Goal: Information Seeking & Learning: Find specific fact

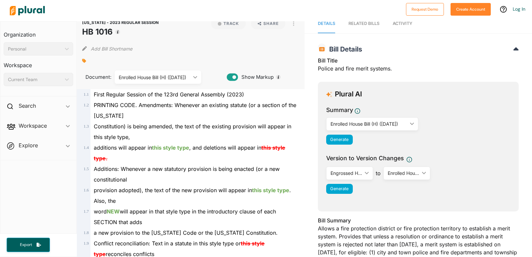
scroll to position [1352, 0]
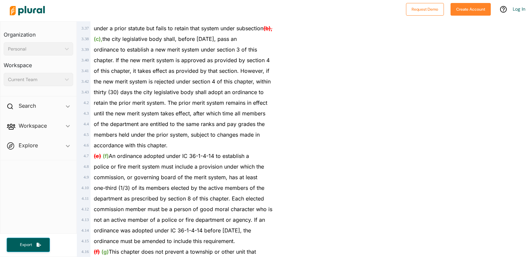
click at [239, 108] on div "retain the prior merit system. The prior merit system remains in effect" at bounding box center [193, 102] width 206 height 11
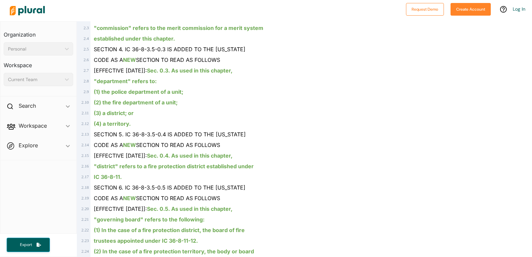
scroll to position [544, 0]
drag, startPoint x: 164, startPoint y: 59, endPoint x: 125, endPoint y: 62, distance: 39.0
click at [125, 52] on span "SECTION 4. IC 36-8-3.5-0.3 IS ADDED TO THE [US_STATE]" at bounding box center [170, 49] width 152 height 7
copy span "IC 36-8-3.5-0.3"
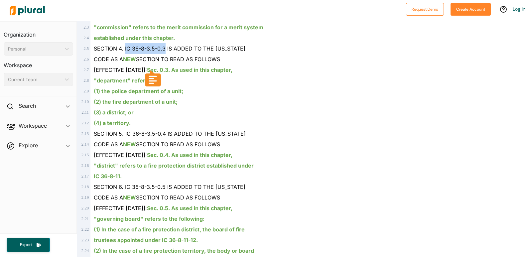
scroll to position [585, 0]
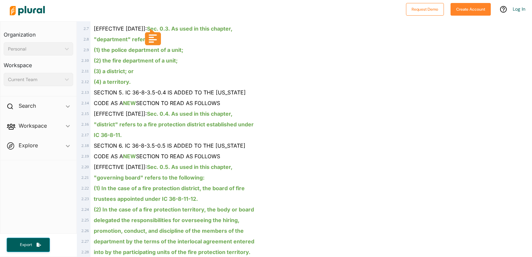
click at [284, 98] on div "SECTION 5. IC 36-8-3.5-0.4 IS ADDED TO THE [US_STATE]" at bounding box center [193, 92] width 206 height 11
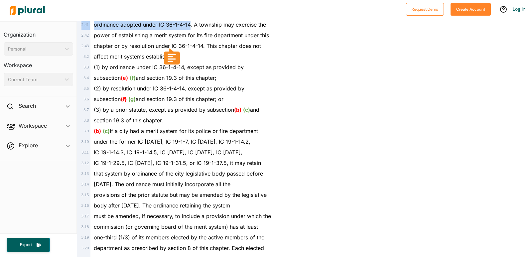
scroll to position [951, 0]
drag, startPoint x: 190, startPoint y: 27, endPoint x: 159, endPoint y: 39, distance: 33.5
click at [159, 30] on div "ordinance adopted under IC 36-1-4-14. A township may exercise the" at bounding box center [193, 25] width 206 height 11
copy span "IC 36-1-4-14"
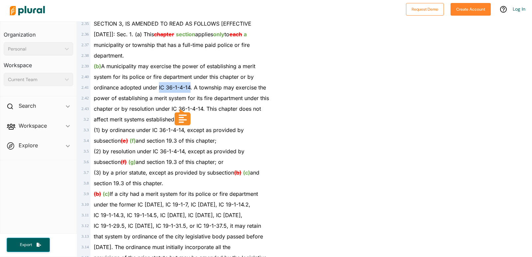
scroll to position [889, 0]
click at [293, 114] on div "chapter or by resolution under IC 36-1-4-14. This chapter does not" at bounding box center [193, 108] width 206 height 11
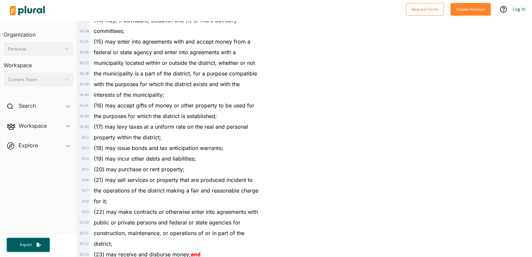
scroll to position [8026, 0]
